Goal: Task Accomplishment & Management: Manage account settings

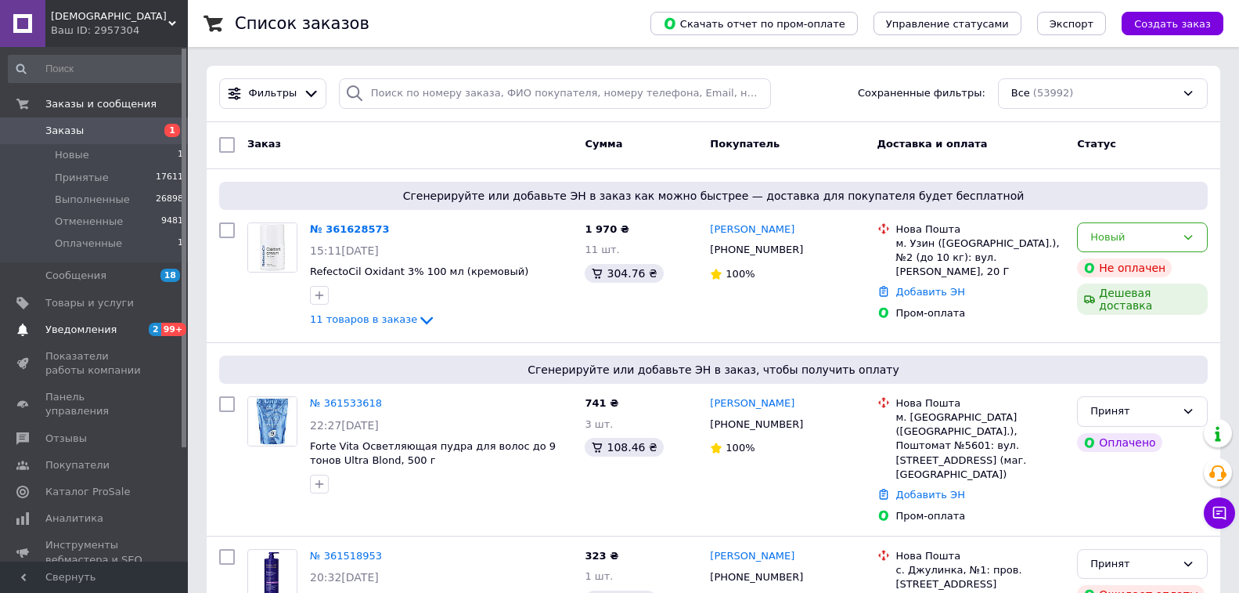
click at [84, 333] on span "Уведомления" at bounding box center [80, 330] width 71 height 14
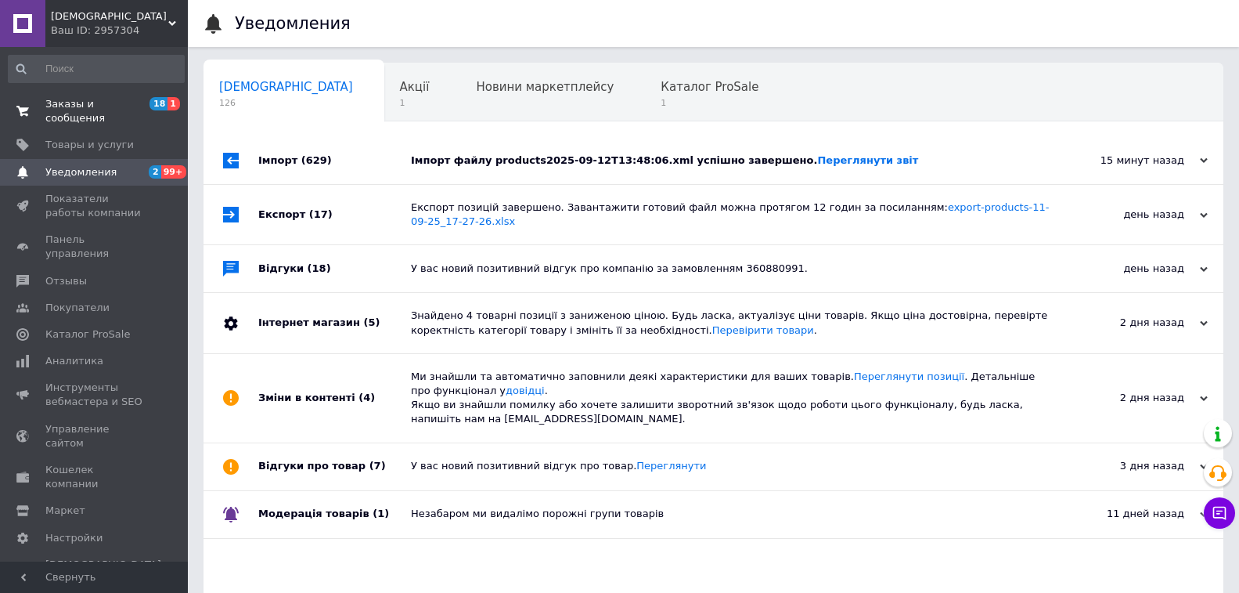
click at [113, 103] on span "Заказы и сообщения" at bounding box center [94, 111] width 99 height 28
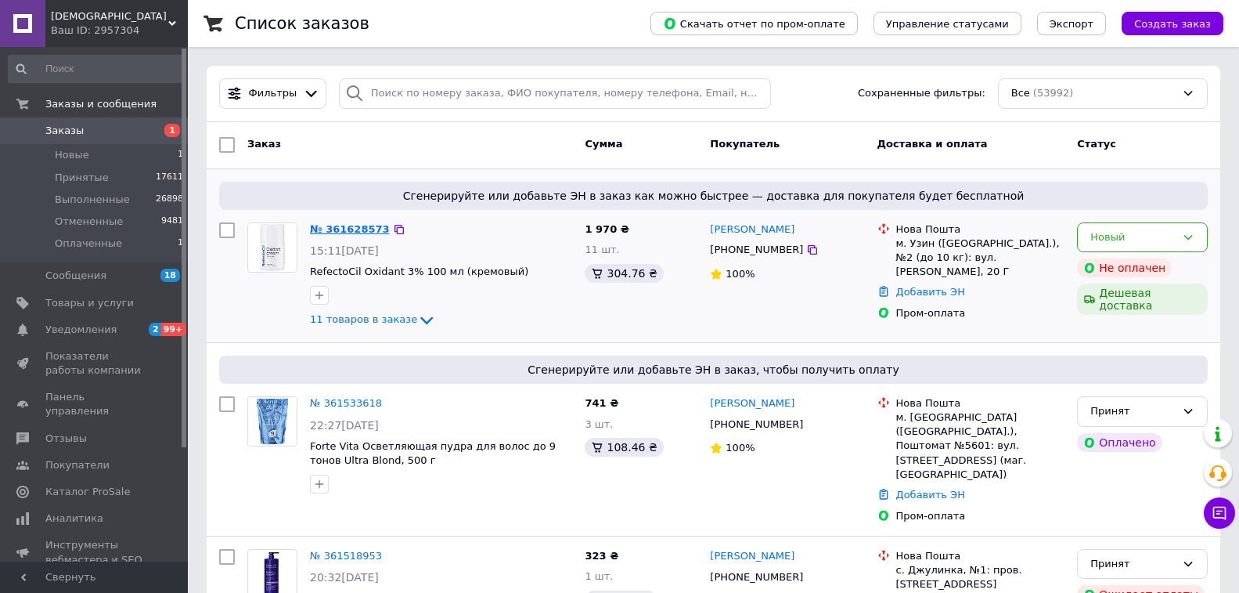
click at [342, 229] on link "№ 361628573" at bounding box center [350, 229] width 80 height 12
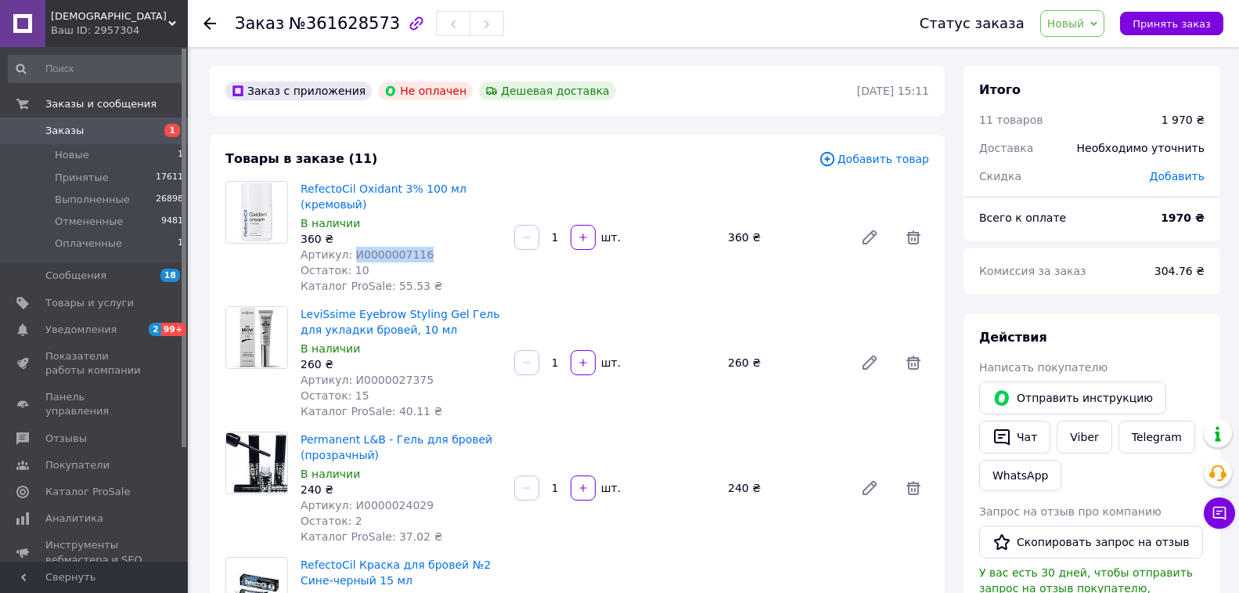
drag, startPoint x: 348, startPoint y: 251, endPoint x: 416, endPoint y: 249, distance: 68.1
click at [416, 249] on div "Артикул: И0000007116" at bounding box center [401, 255] width 201 height 16
copy span "И0000007116"
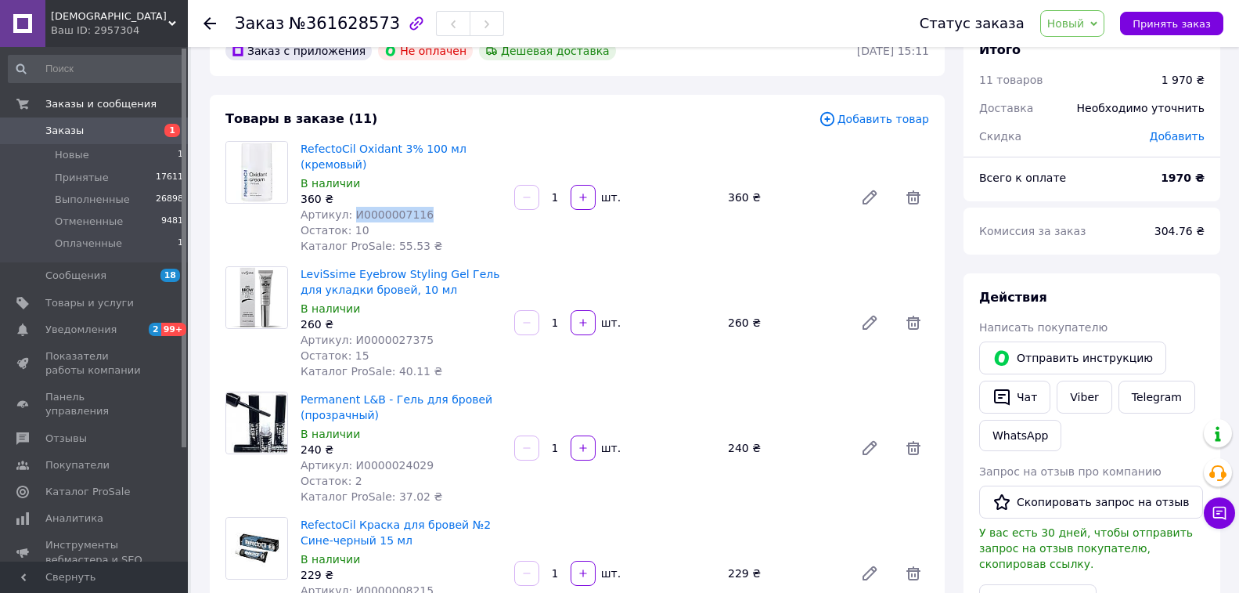
scroll to position [78, 0]
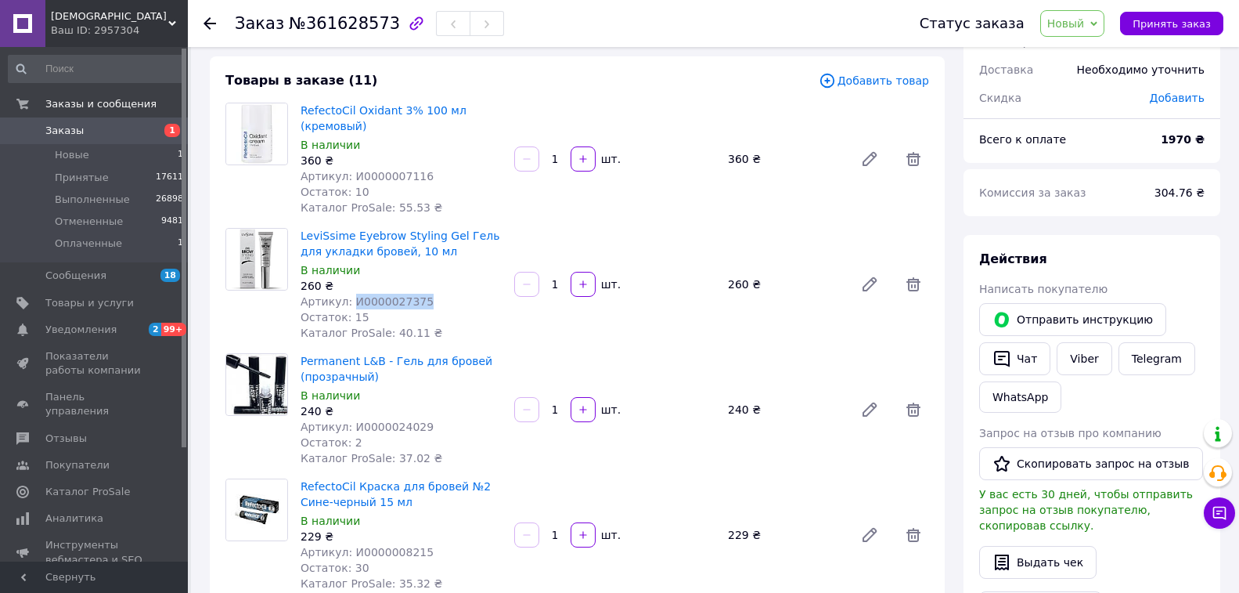
copy span "И0000027375"
drag, startPoint x: 348, startPoint y: 295, endPoint x: 422, endPoint y: 300, distance: 74.5
click at [422, 300] on div "Артикул: И0000027375" at bounding box center [401, 302] width 201 height 16
copy div "240 ₴ Артикул:"
drag, startPoint x: 348, startPoint y: 424, endPoint x: 431, endPoint y: 416, distance: 82.6
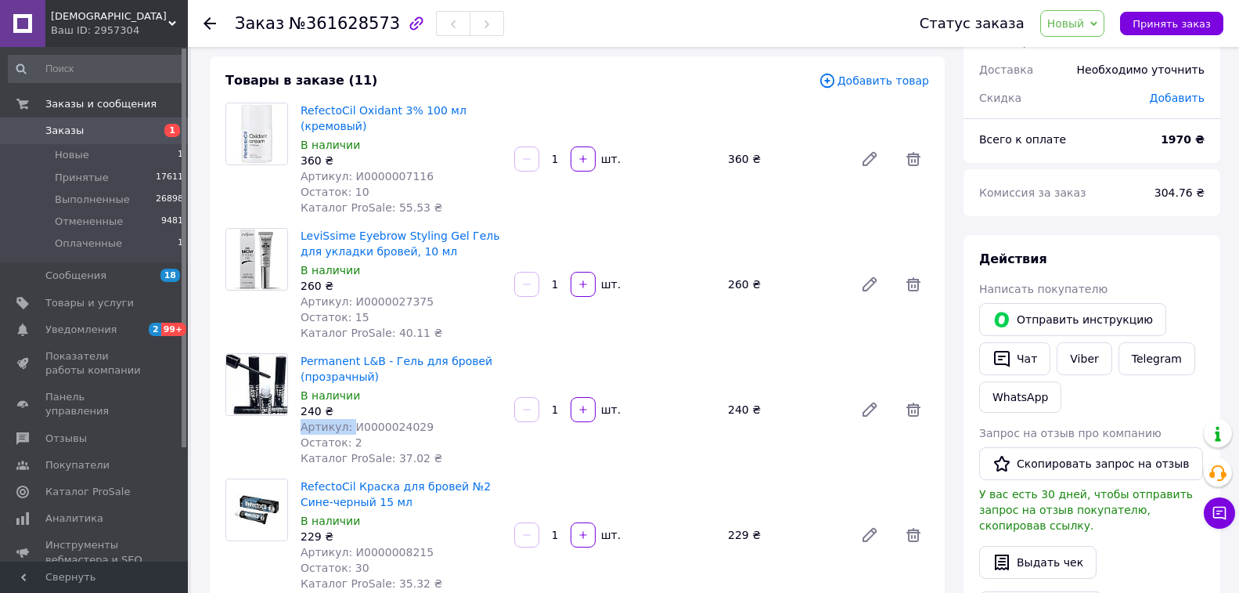
click at [431, 416] on div "Permanent L&B - Гель для бровей (прозрачный) В наличии 240 ₴ Артикул: И00000240…" at bounding box center [401, 409] width 214 height 119
click at [351, 425] on span "Артикул: И0000024029" at bounding box center [367, 426] width 133 height 13
copy span "И0000024029"
drag, startPoint x: 348, startPoint y: 424, endPoint x: 417, endPoint y: 419, distance: 69.1
click at [417, 419] on div "Артикул: И0000024029" at bounding box center [401, 427] width 201 height 16
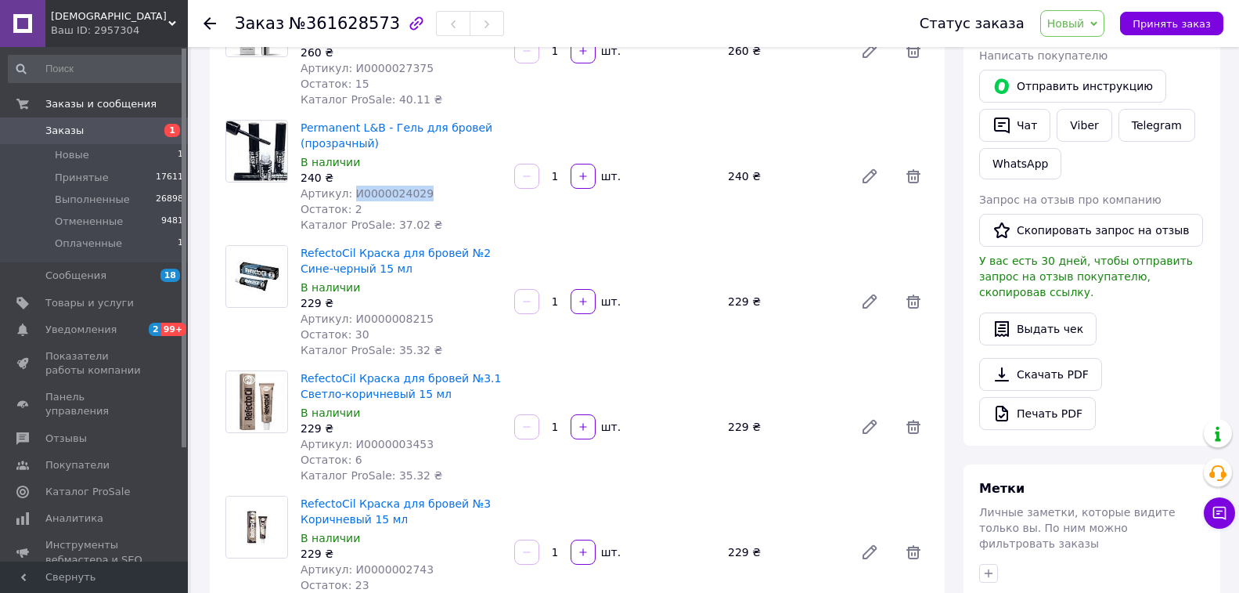
scroll to position [313, 0]
drag, startPoint x: 347, startPoint y: 312, endPoint x: 433, endPoint y: 319, distance: 86.3
click at [433, 318] on div "Артикул: И0000008215" at bounding box center [401, 317] width 201 height 16
copy span "И0000008215"
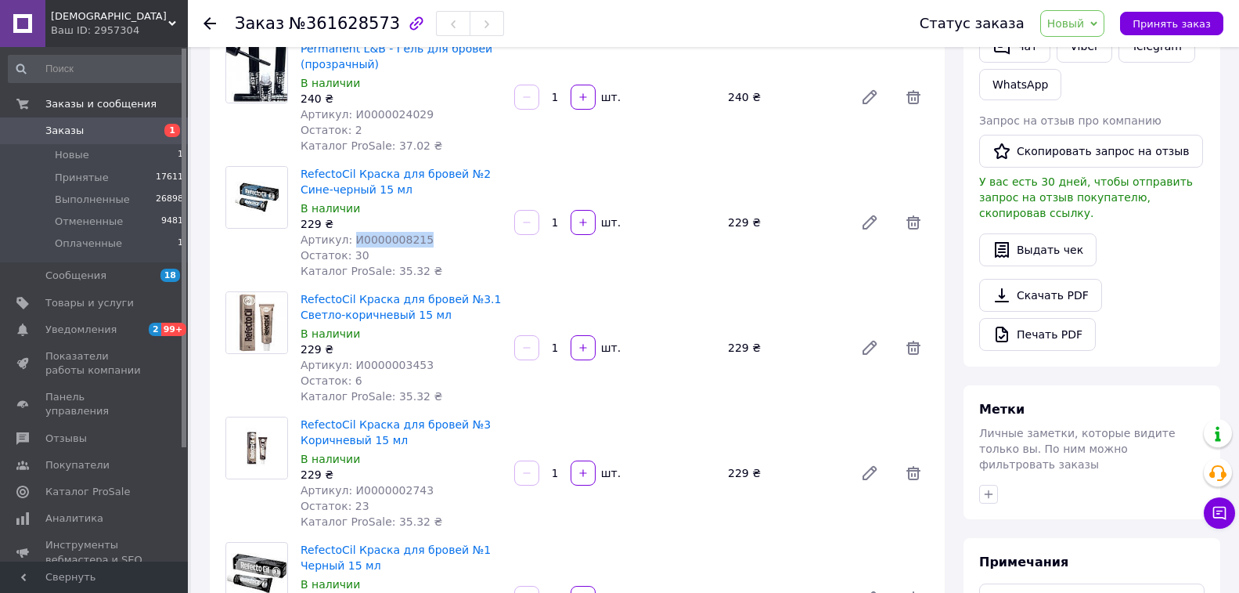
scroll to position [470, 0]
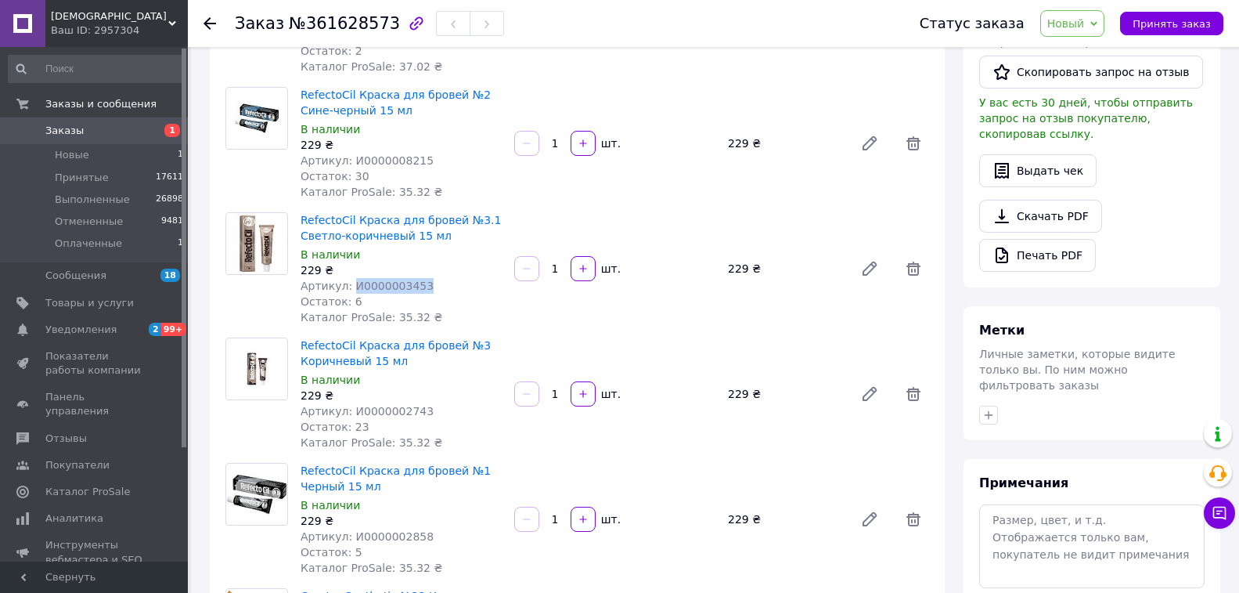
drag, startPoint x: 347, startPoint y: 280, endPoint x: 434, endPoint y: 279, distance: 87.7
click at [434, 279] on div "Артикул: И0000003453" at bounding box center [401, 286] width 201 height 16
copy span "И0000003453"
drag, startPoint x: 347, startPoint y: 409, endPoint x: 431, endPoint y: 409, distance: 84.6
click at [431, 409] on div "Артикул: И0000002743" at bounding box center [401, 411] width 201 height 16
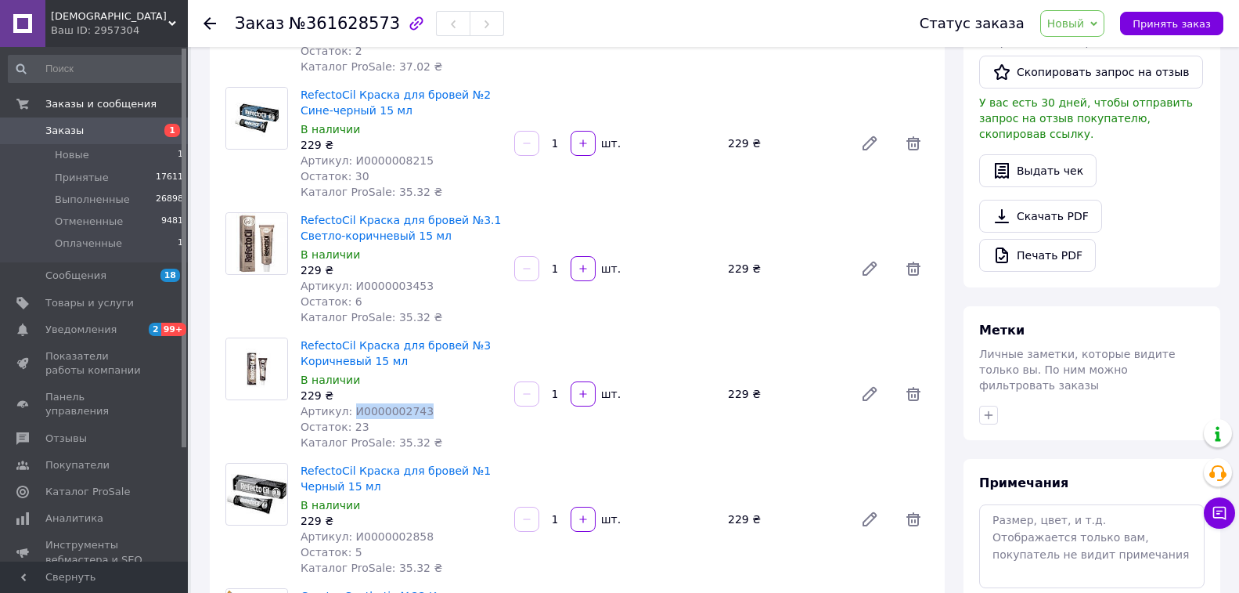
copy span "И0000002743"
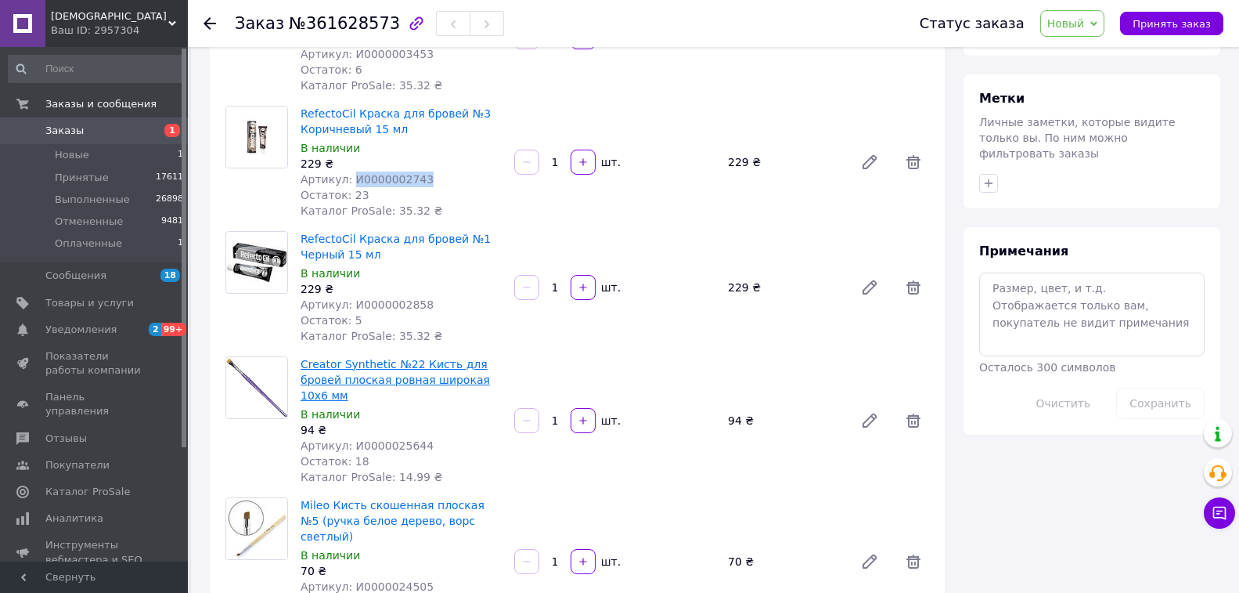
scroll to position [705, 0]
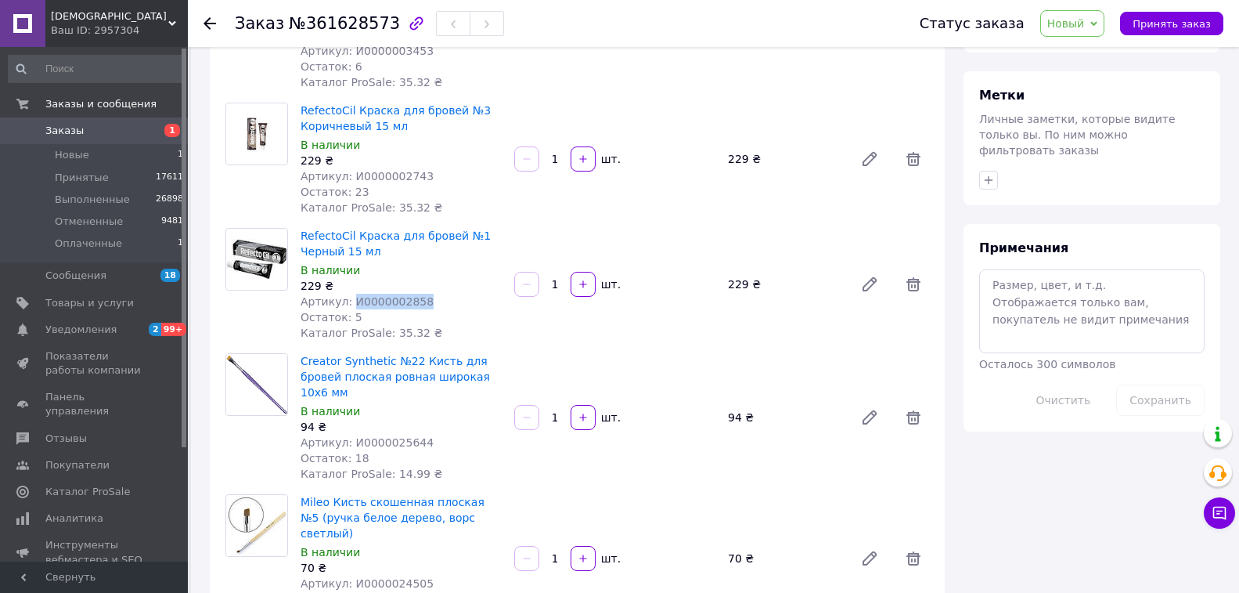
drag, startPoint x: 349, startPoint y: 294, endPoint x: 434, endPoint y: 303, distance: 85.0
click at [434, 303] on div "Артикул: И0000002858" at bounding box center [401, 302] width 201 height 16
copy span "И0000002858"
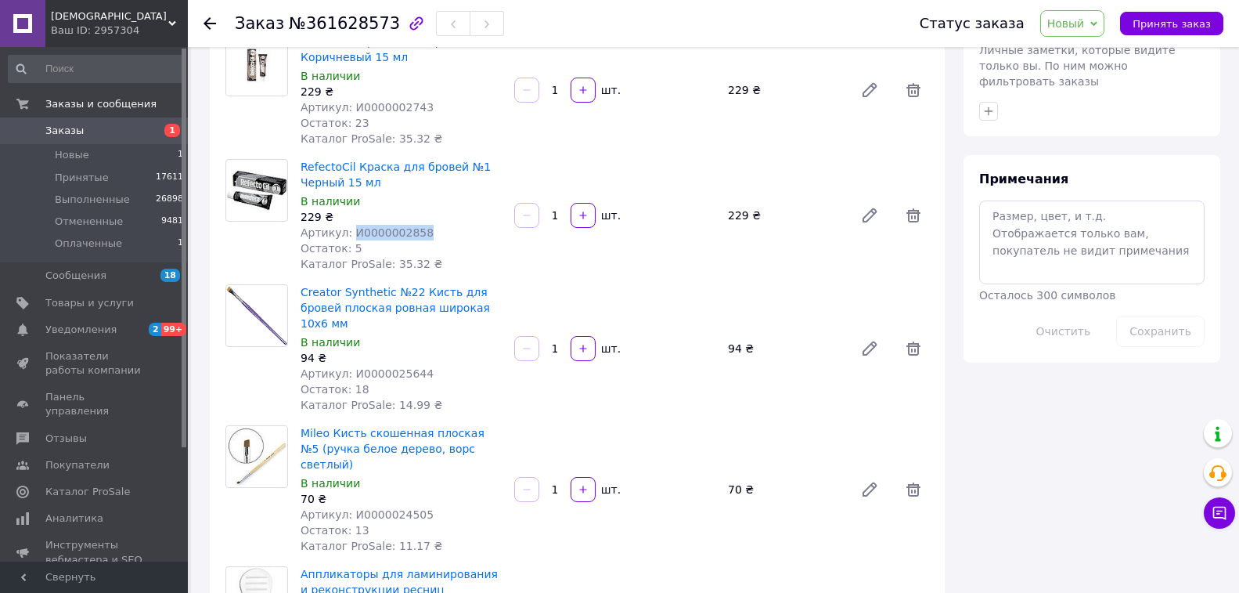
scroll to position [783, 0]
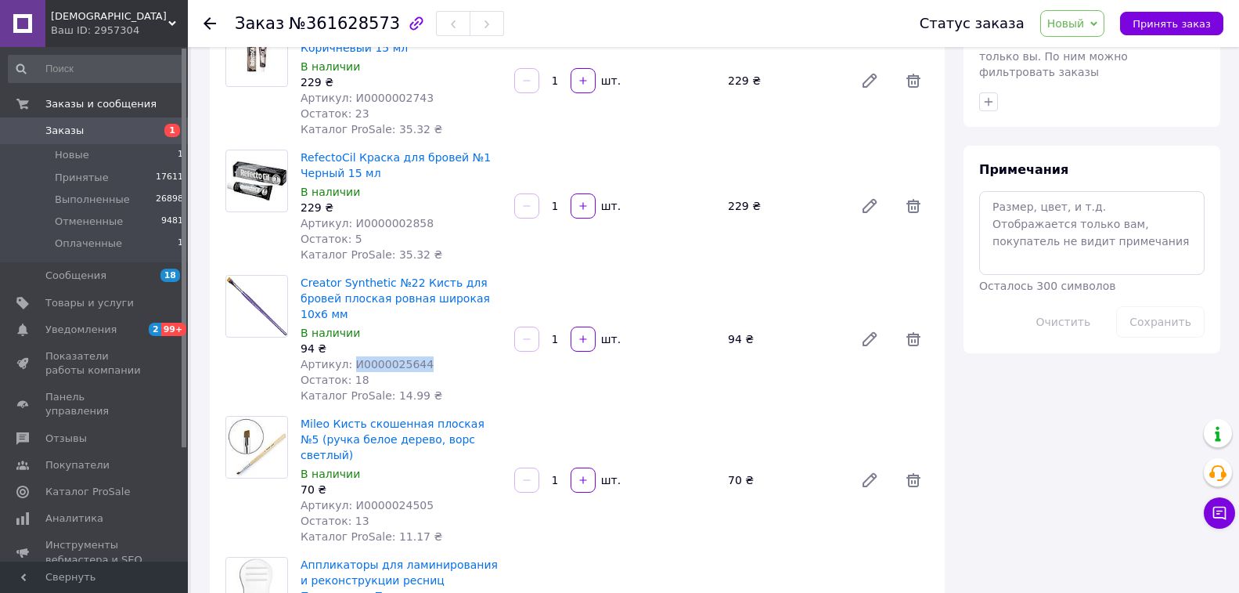
copy span "И0000025644"
drag, startPoint x: 350, startPoint y: 364, endPoint x: 421, endPoint y: 366, distance: 71.3
click at [421, 366] on div "Артикул: И0000025644" at bounding box center [401, 364] width 201 height 16
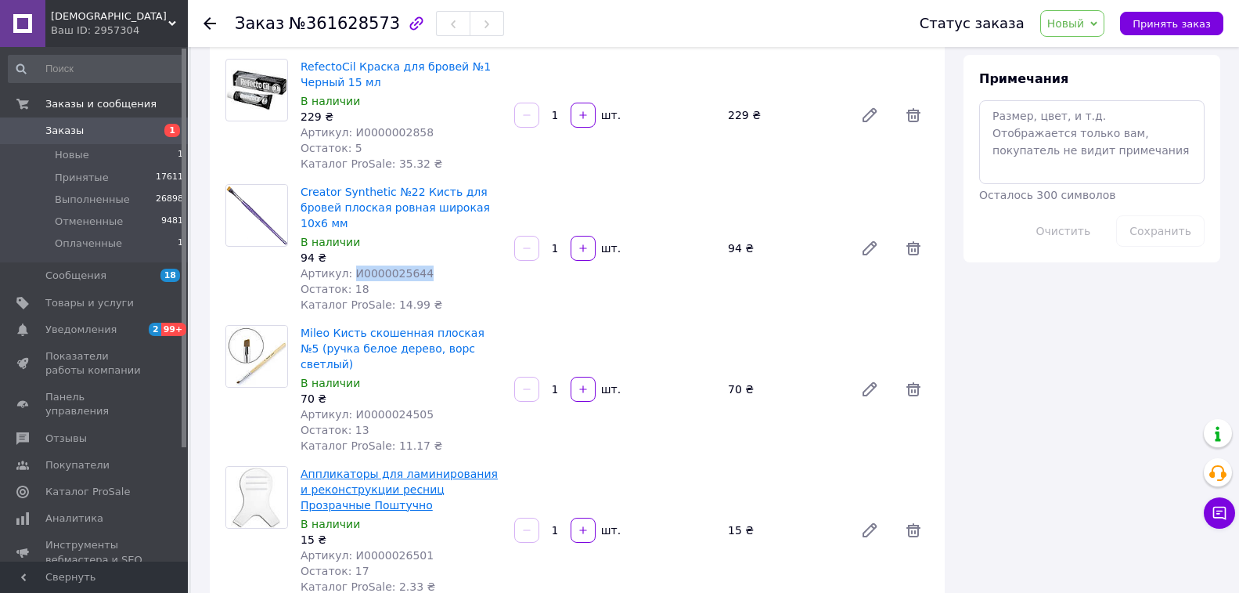
scroll to position [1018, 0]
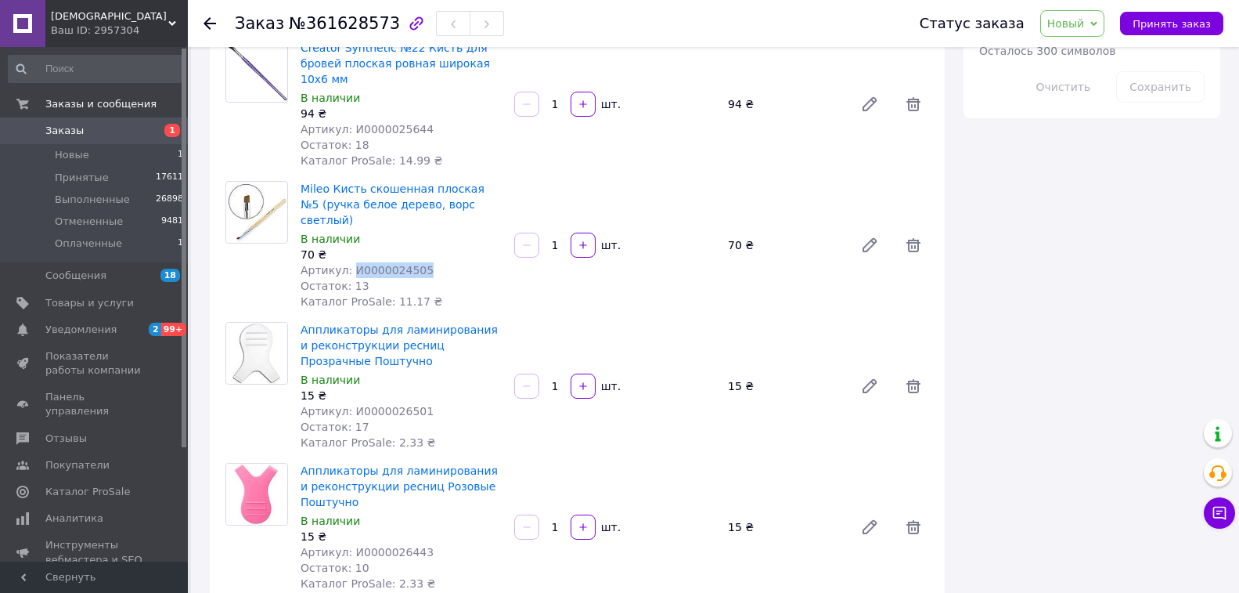
copy span "И0000024505"
drag, startPoint x: 348, startPoint y: 251, endPoint x: 447, endPoint y: 258, distance: 99.6
click at [447, 262] on div "Артикул: И0000024505" at bounding box center [401, 270] width 201 height 16
drag, startPoint x: 347, startPoint y: 394, endPoint x: 443, endPoint y: 395, distance: 96.3
click at [443, 403] on div "Артикул: И0000026501" at bounding box center [401, 411] width 201 height 16
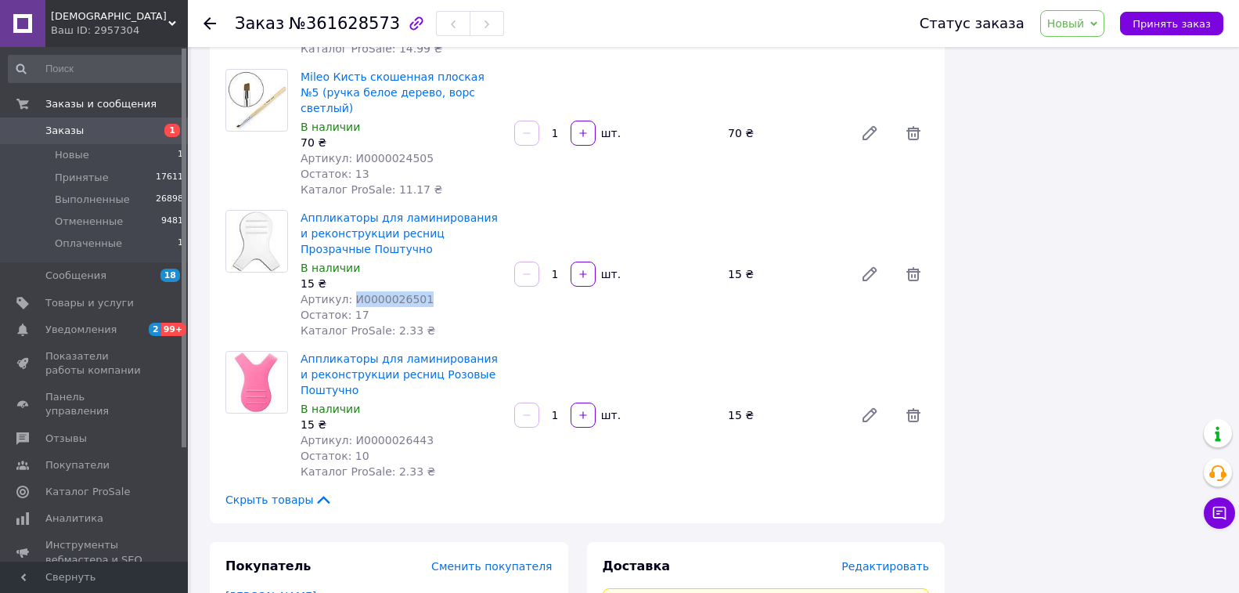
scroll to position [1253, 0]
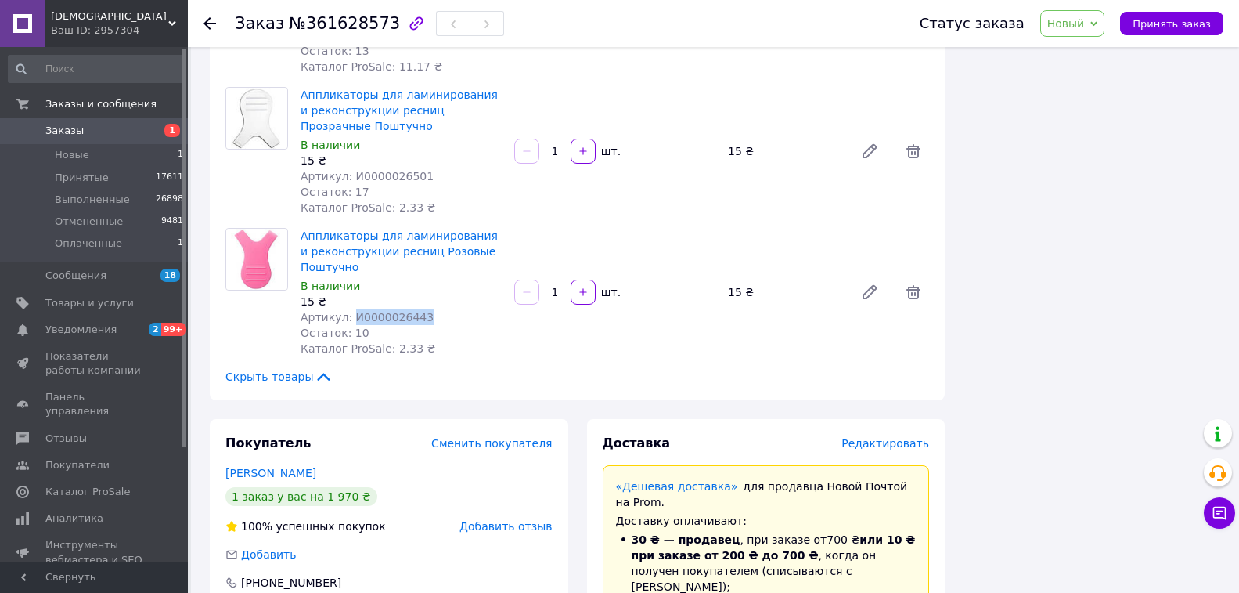
drag, startPoint x: 353, startPoint y: 300, endPoint x: 441, endPoint y: 302, distance: 87.7
click at [441, 309] on div "Артикул: И0000026443" at bounding box center [401, 317] width 201 height 16
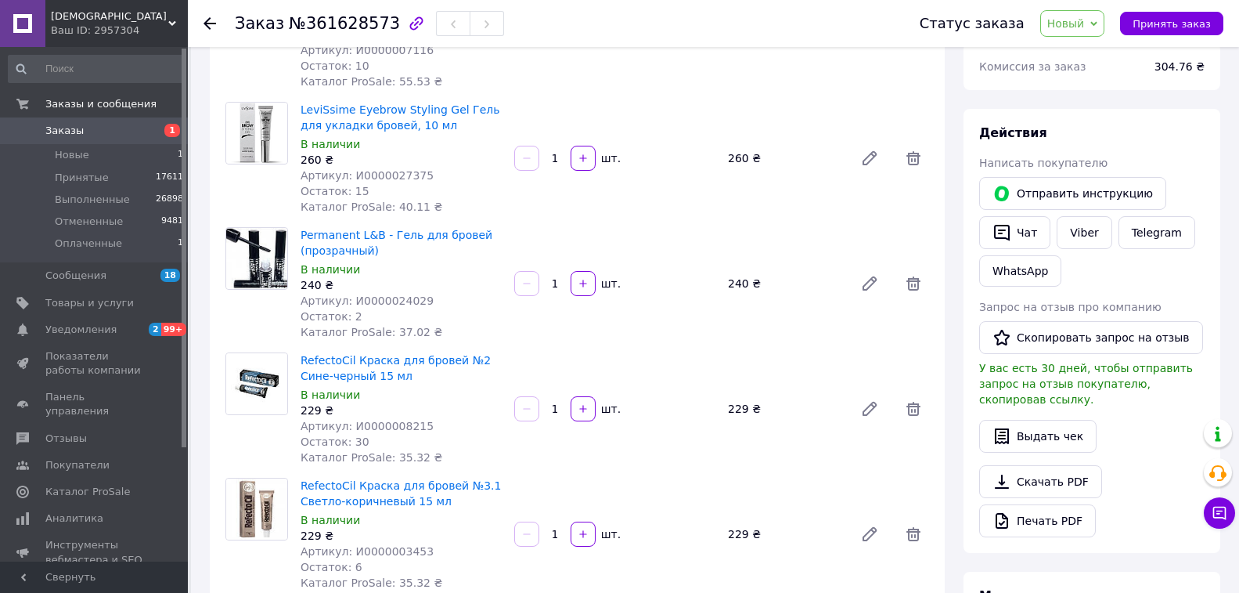
scroll to position [0, 0]
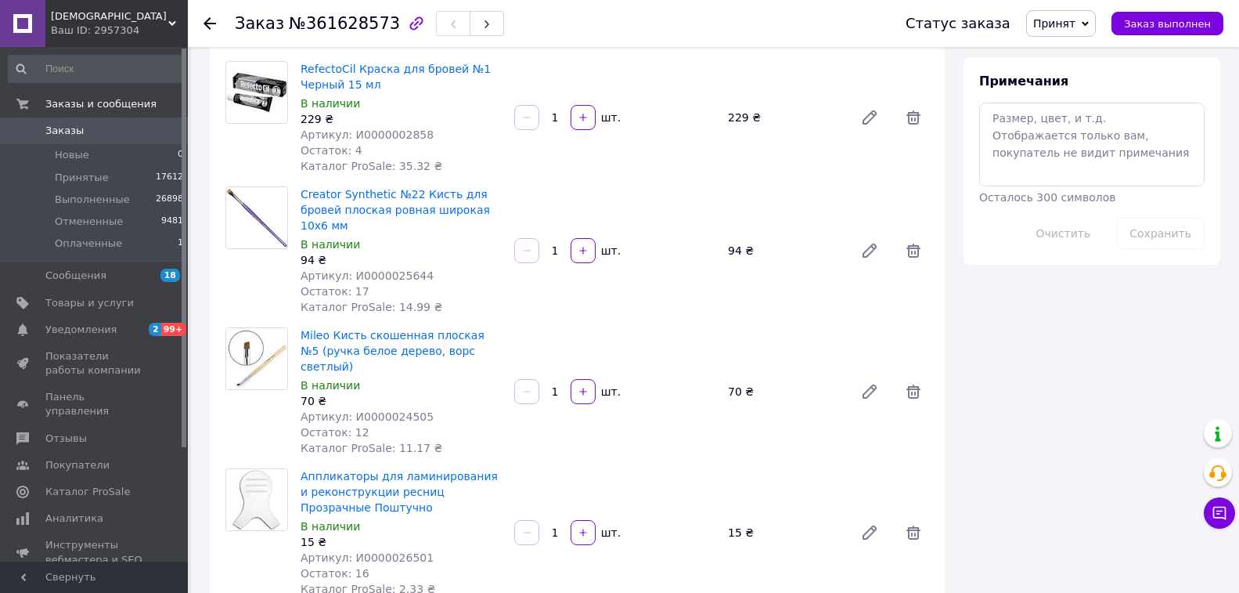
scroll to position [1018, 0]
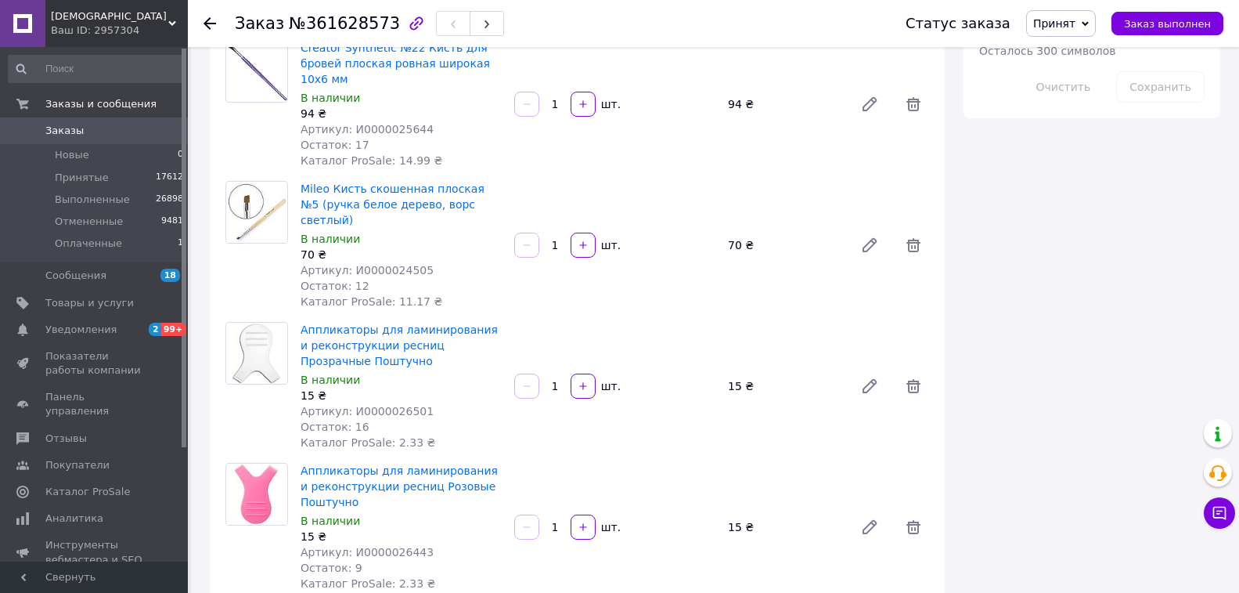
click at [212, 22] on icon at bounding box center [210, 23] width 13 height 13
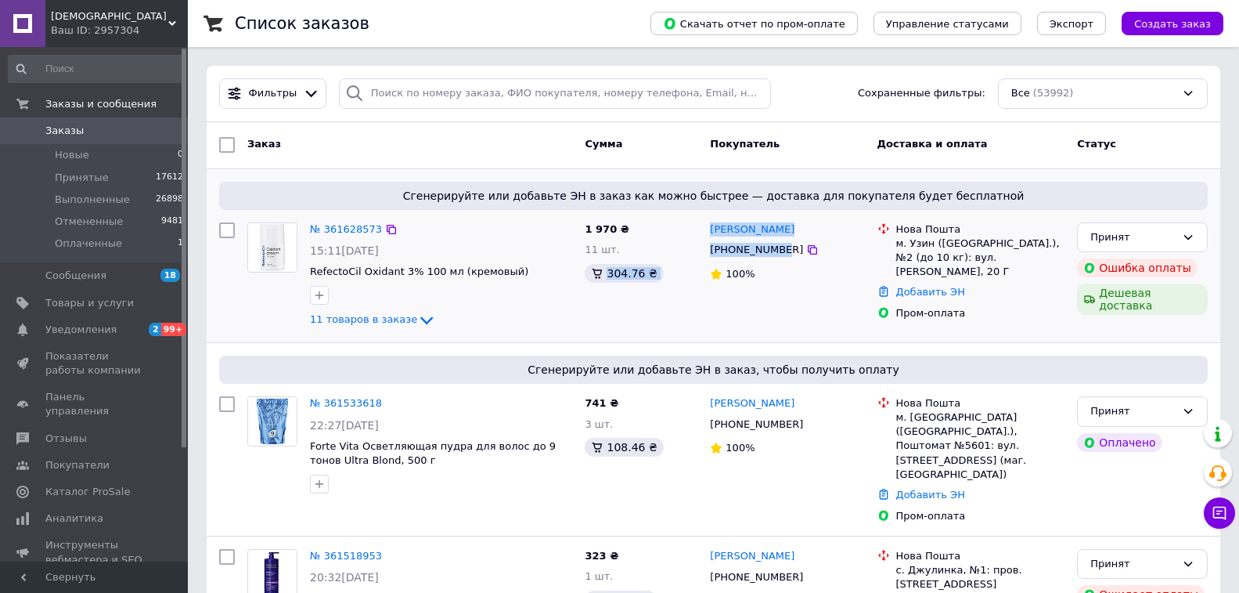
drag, startPoint x: 703, startPoint y: 247, endPoint x: 780, endPoint y: 250, distance: 76.8
click at [780, 250] on div "№ 361628573 15:11, 12.09.2025 RefectoCil Oxidant 3% 100 мл (кремовый) 11 товаро…" at bounding box center [713, 276] width 1001 height 120
click at [781, 308] on div "Марія Романчук +380984658026 100%" at bounding box center [787, 276] width 167 height 120
copy div "[PHONE_NUMBER]"
drag, startPoint x: 712, startPoint y: 252, endPoint x: 783, endPoint y: 256, distance: 71.3
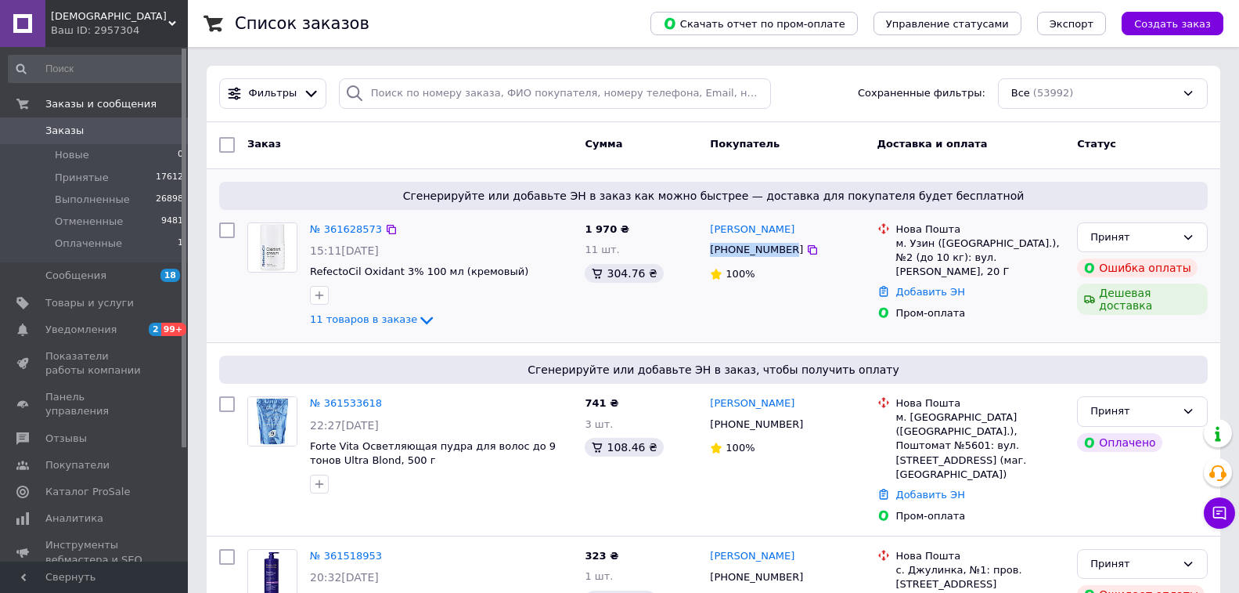
click at [783, 256] on div "[PHONE_NUMBER]" at bounding box center [756, 250] width 99 height 20
click at [78, 329] on span "Уведомления" at bounding box center [80, 330] width 71 height 14
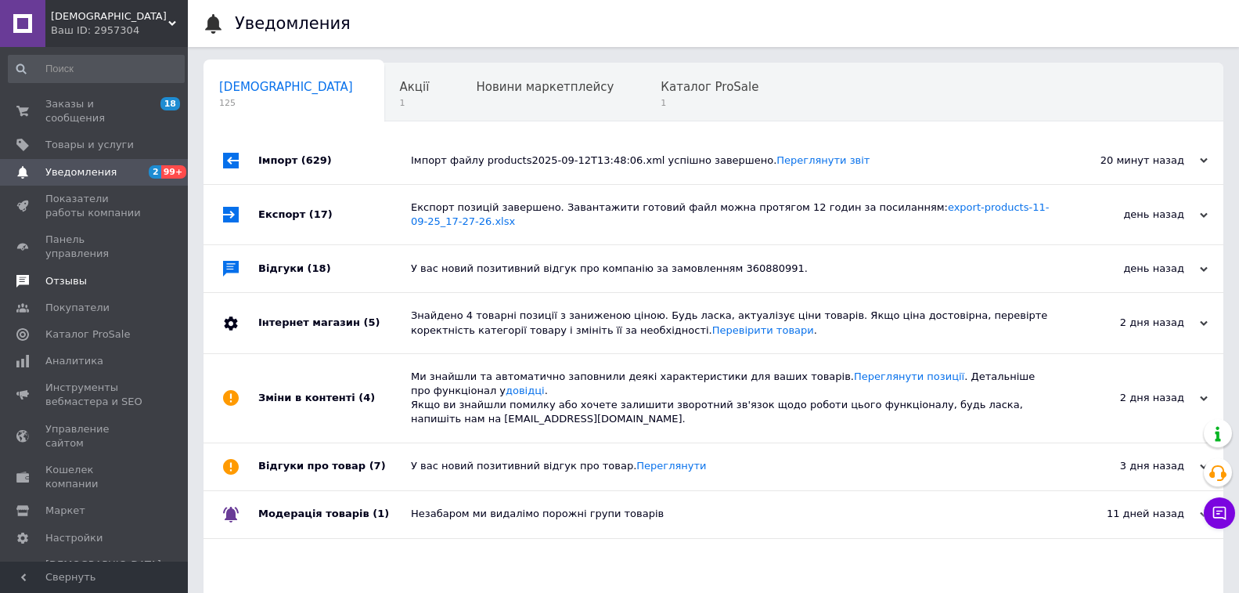
click at [70, 274] on span "Отзывы" at bounding box center [65, 281] width 41 height 14
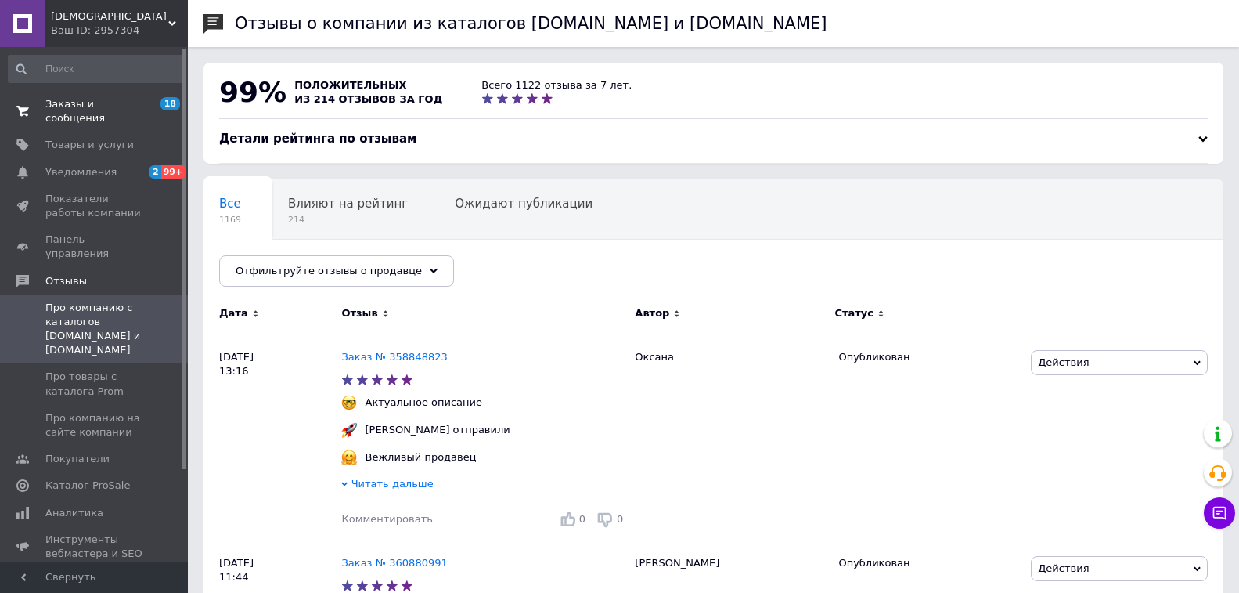
click at [118, 96] on link "Заказы и сообщения 18 0" at bounding box center [96, 111] width 193 height 41
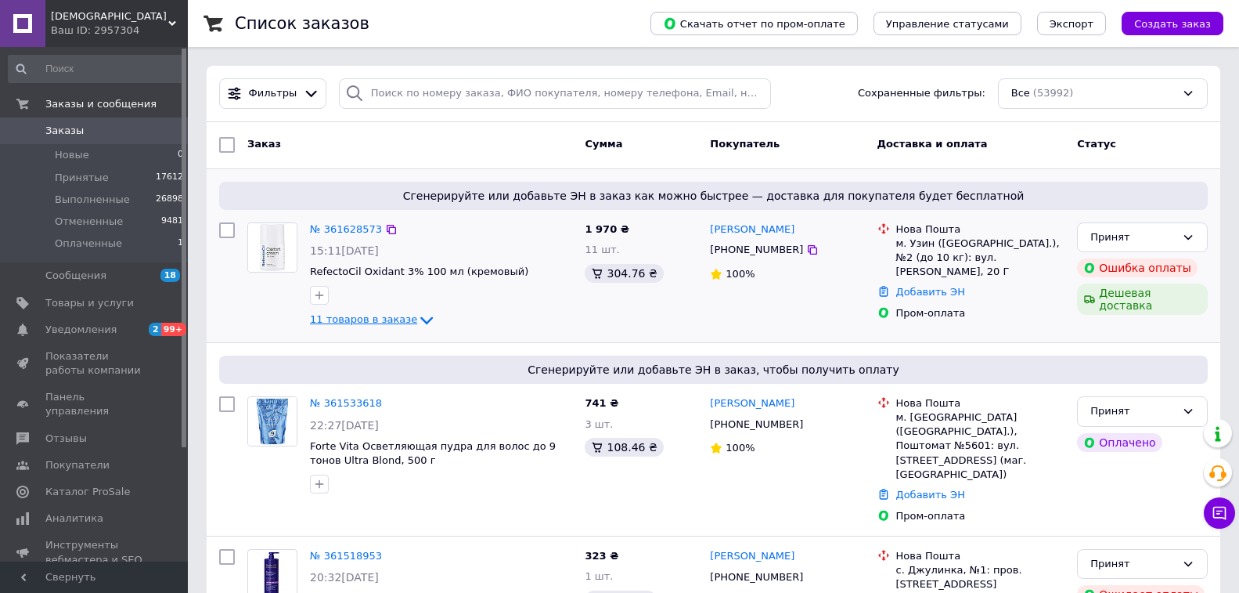
click at [417, 319] on icon at bounding box center [426, 320] width 19 height 19
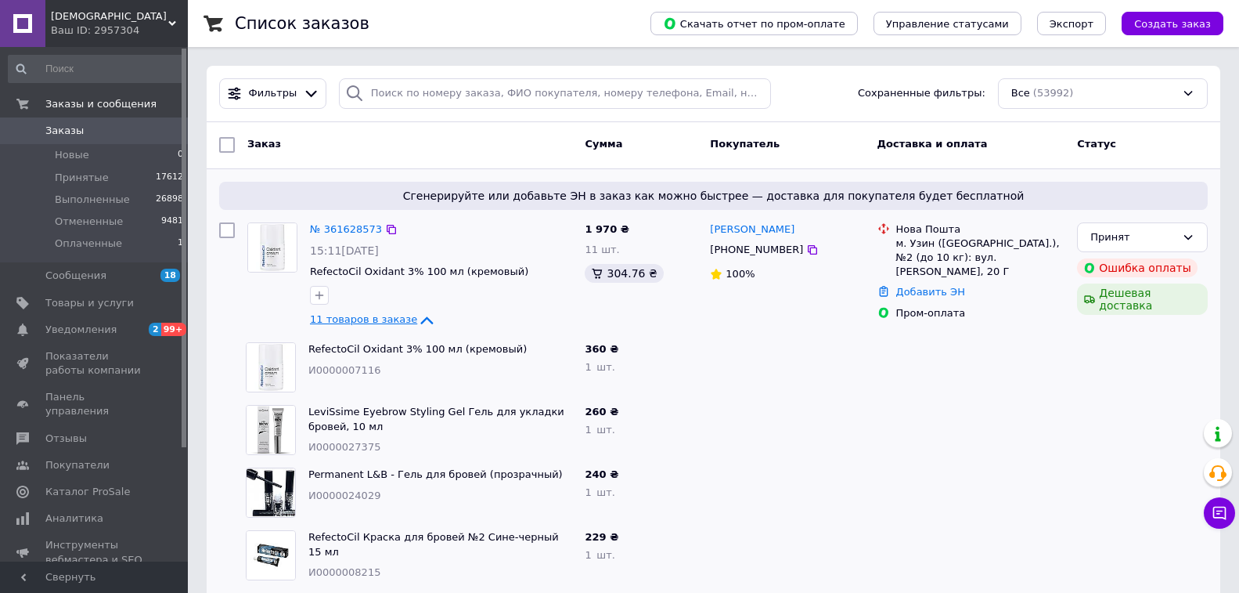
click at [417, 316] on icon at bounding box center [426, 320] width 19 height 19
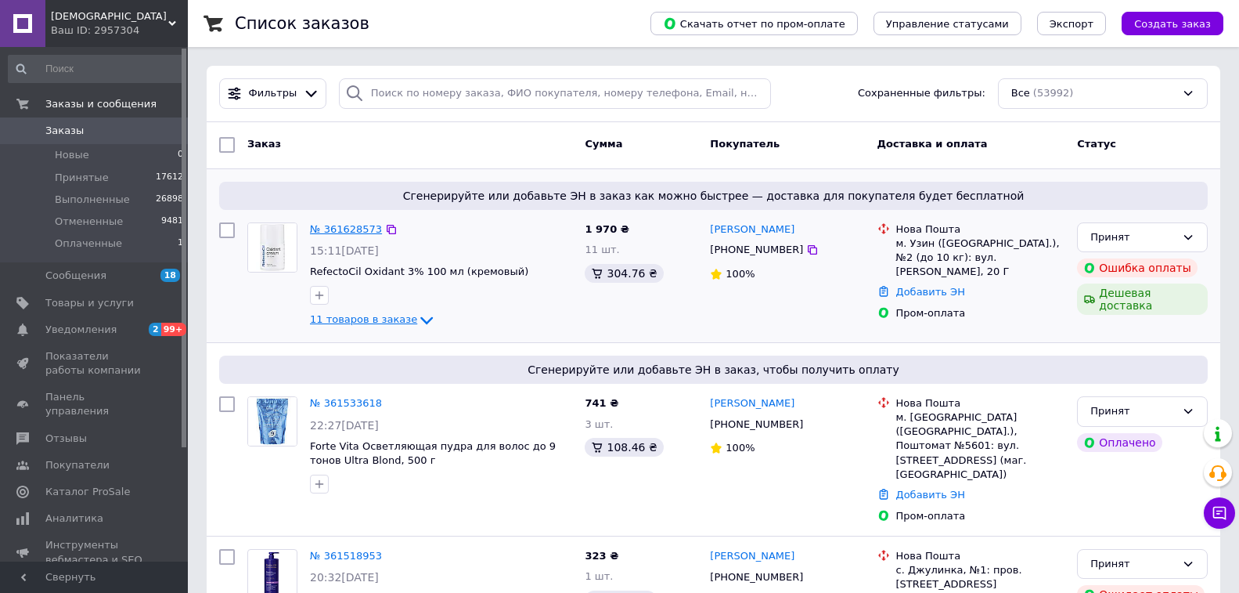
click at [349, 227] on link "№ 361628573" at bounding box center [346, 229] width 72 height 12
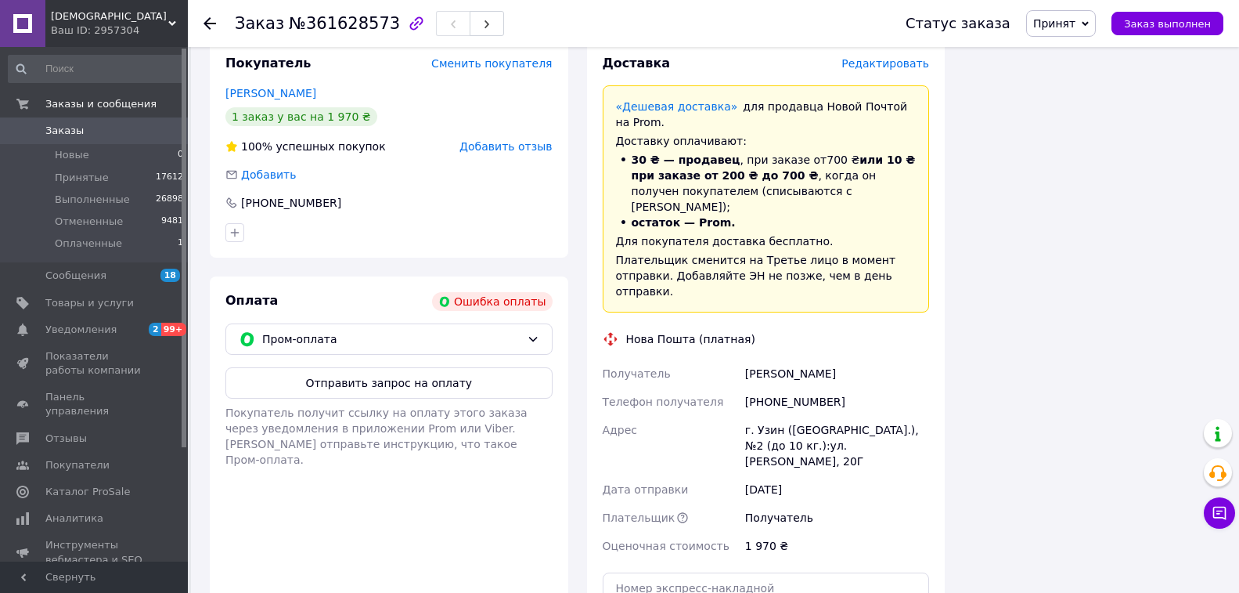
scroll to position [1644, 0]
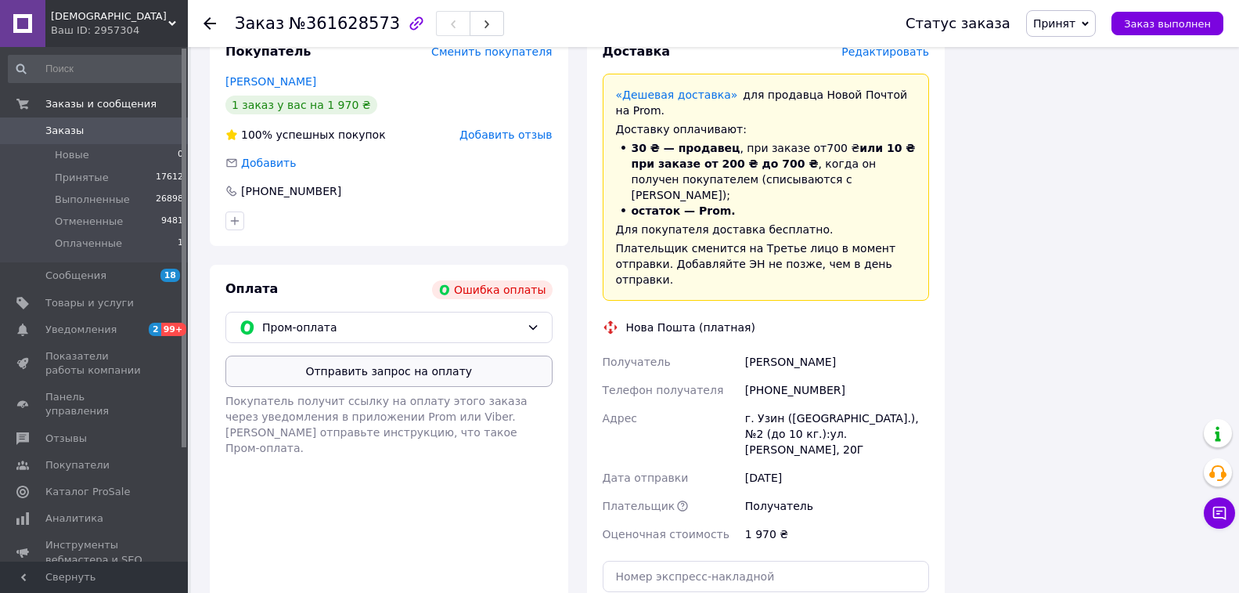
click at [383, 355] on button "Отправить запрос на оплату" at bounding box center [388, 370] width 327 height 31
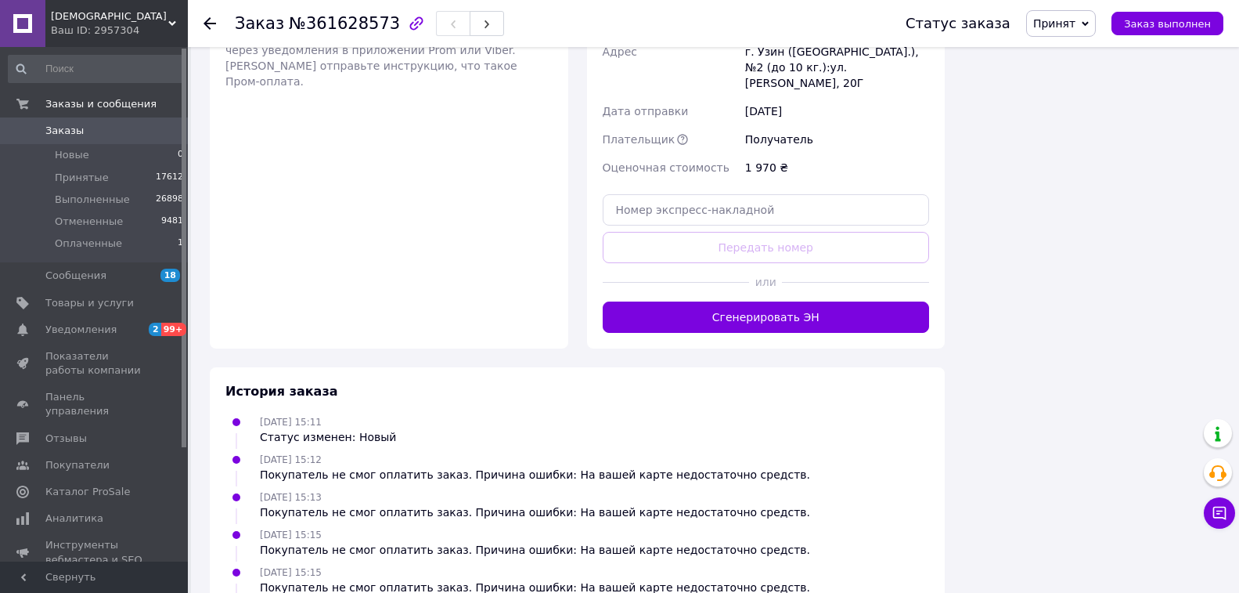
scroll to position [2060, 0]
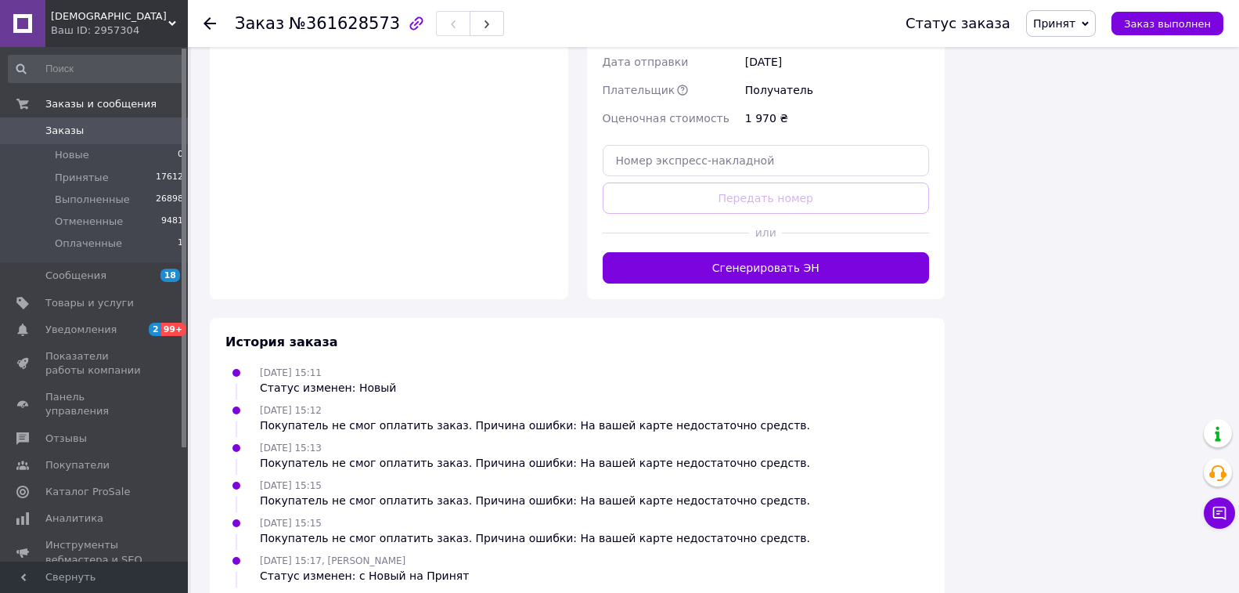
click at [207, 24] on use at bounding box center [210, 23] width 13 height 13
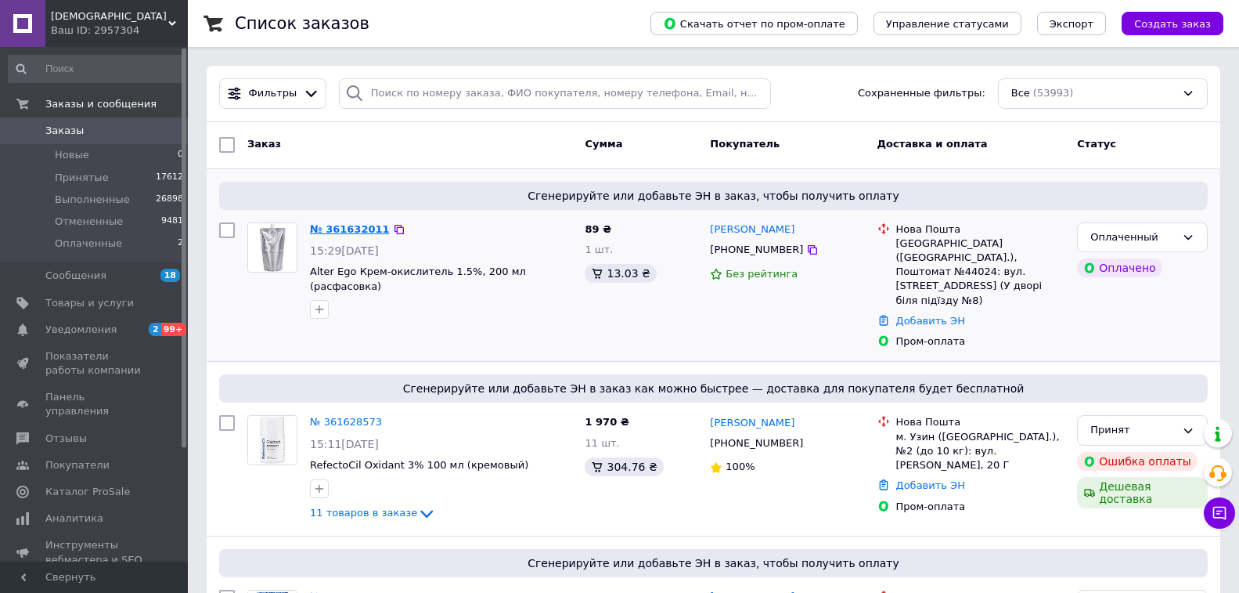
click at [355, 229] on link "№ 361632011" at bounding box center [350, 229] width 80 height 12
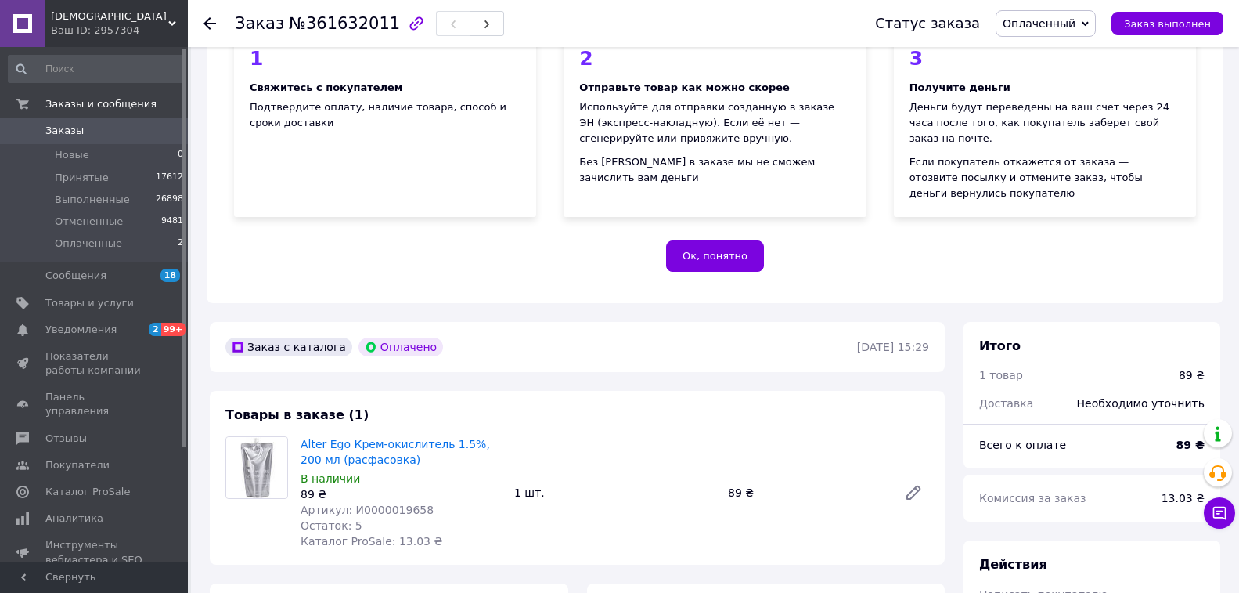
scroll to position [235, 0]
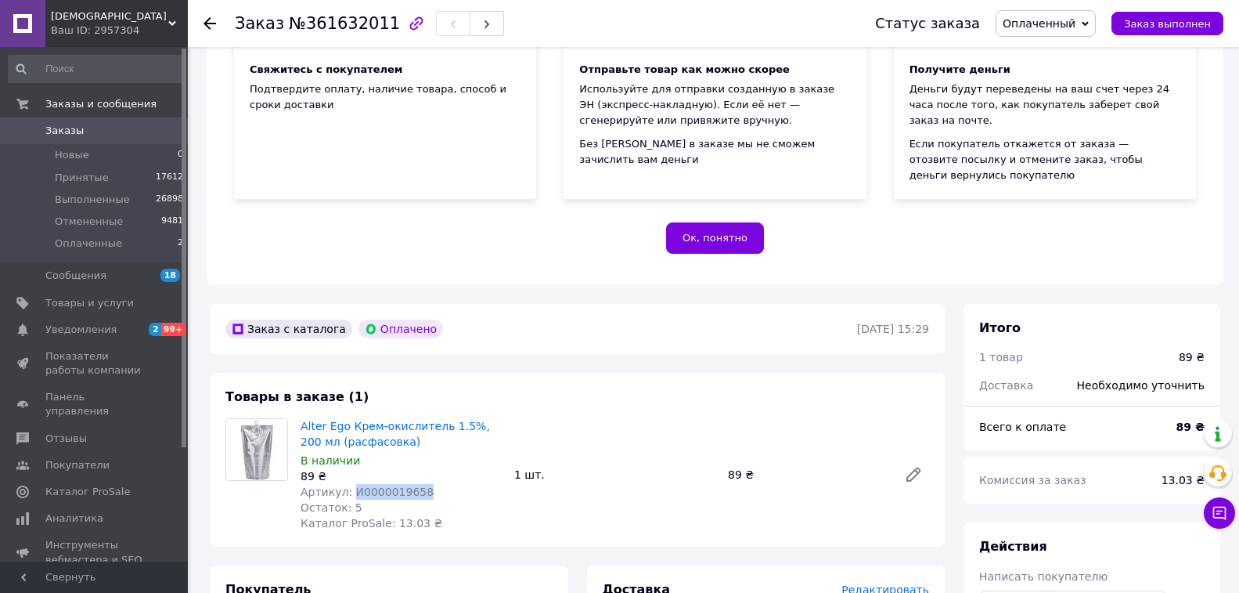
copy span "И0000019658"
drag, startPoint x: 349, startPoint y: 444, endPoint x: 429, endPoint y: 449, distance: 80.0
click at [429, 484] on div "Артикул: И0000019658" at bounding box center [401, 492] width 201 height 16
